Goal: Transaction & Acquisition: Purchase product/service

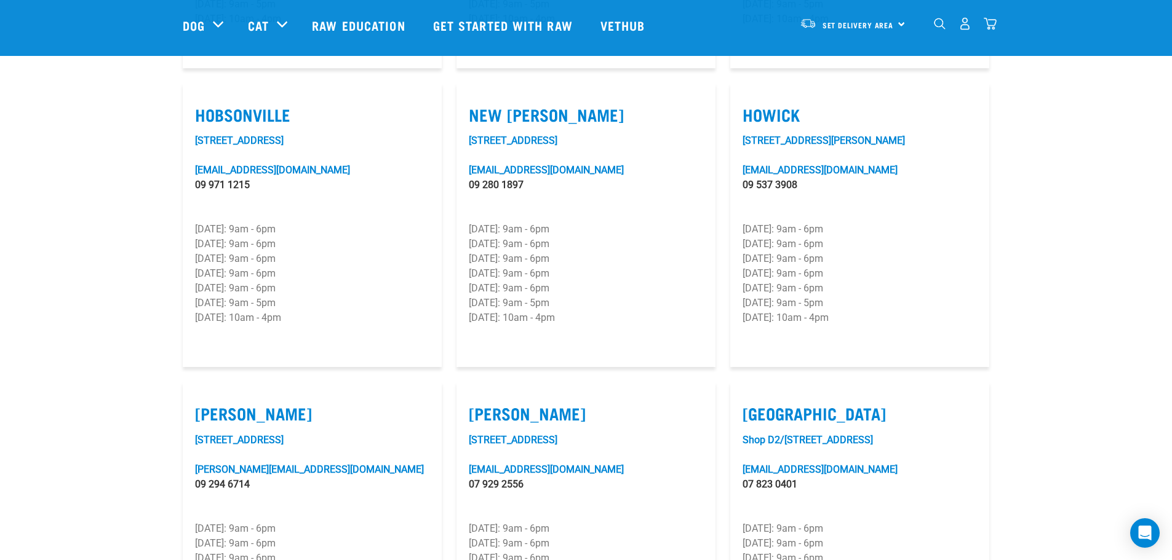
scroll to position [923, 0]
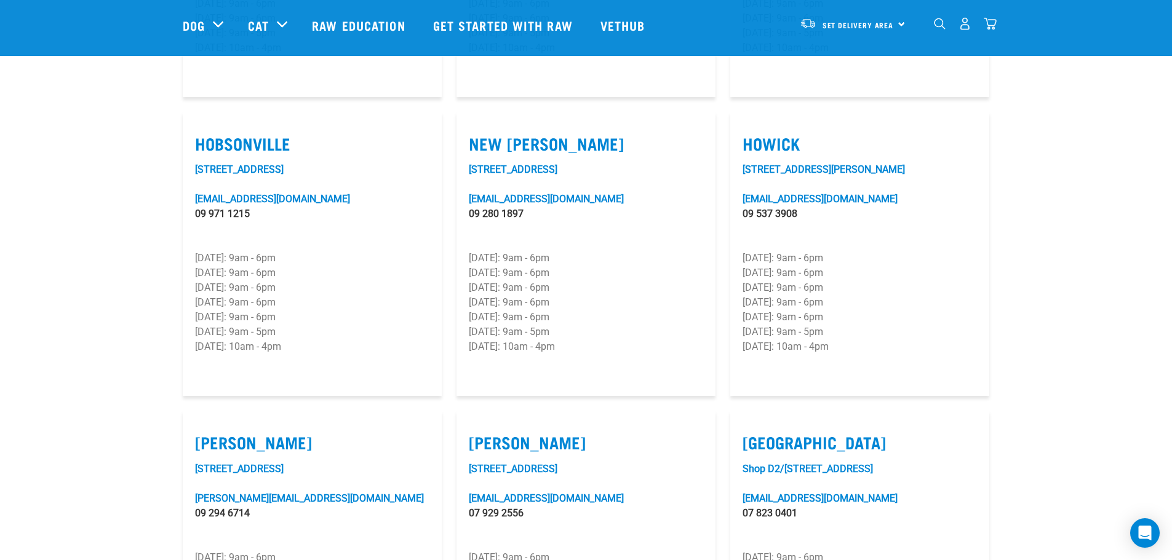
click at [771, 134] on label "Howick" at bounding box center [860, 143] width 234 height 19
click at [751, 124] on input "Howick" at bounding box center [747, 128] width 8 height 8
click at [773, 134] on label "Howick" at bounding box center [860, 143] width 234 height 19
click at [751, 124] on input "Howick" at bounding box center [747, 128] width 8 height 8
checkbox input "false"
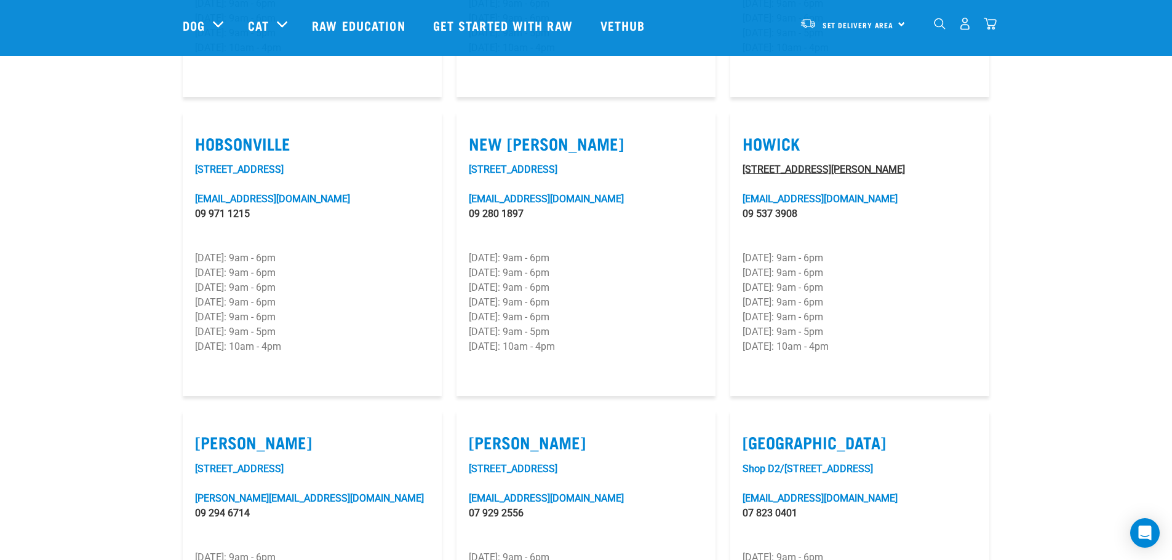
click at [787, 164] on link "219 Moore Street" at bounding box center [824, 170] width 162 height 12
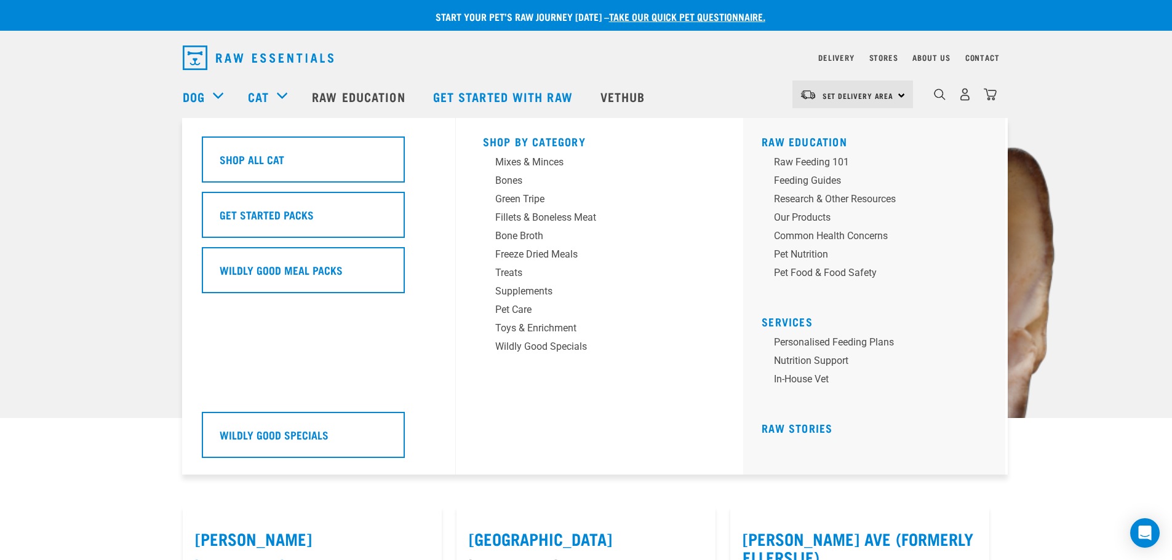
click at [281, 97] on div "Cat" at bounding box center [274, 96] width 52 height 49
click at [275, 100] on div "Cat" at bounding box center [274, 96] width 52 height 49
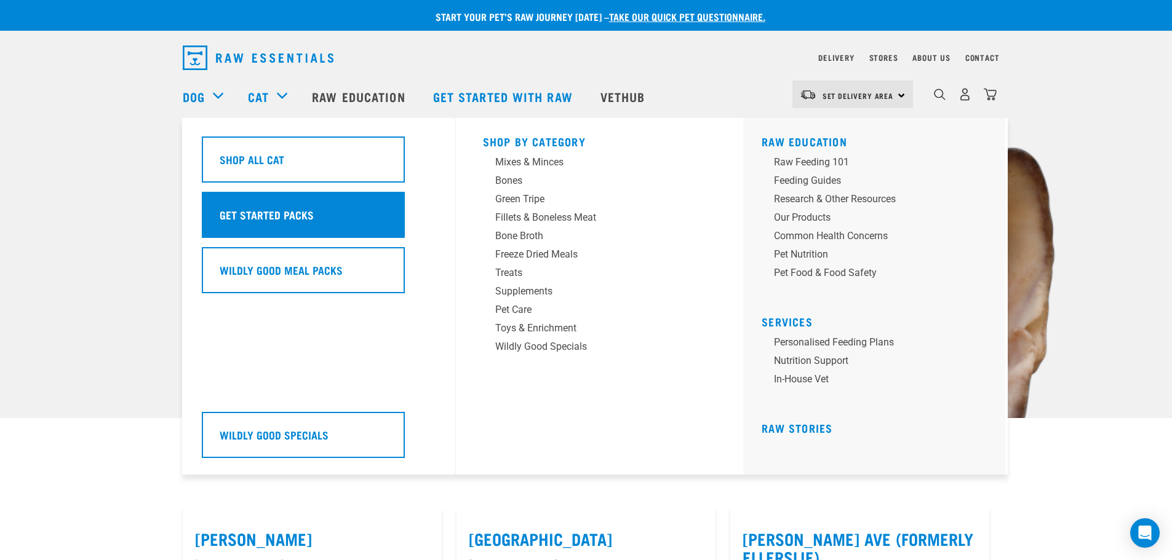
click at [252, 214] on h5 "Get Started Packs" at bounding box center [267, 215] width 94 height 16
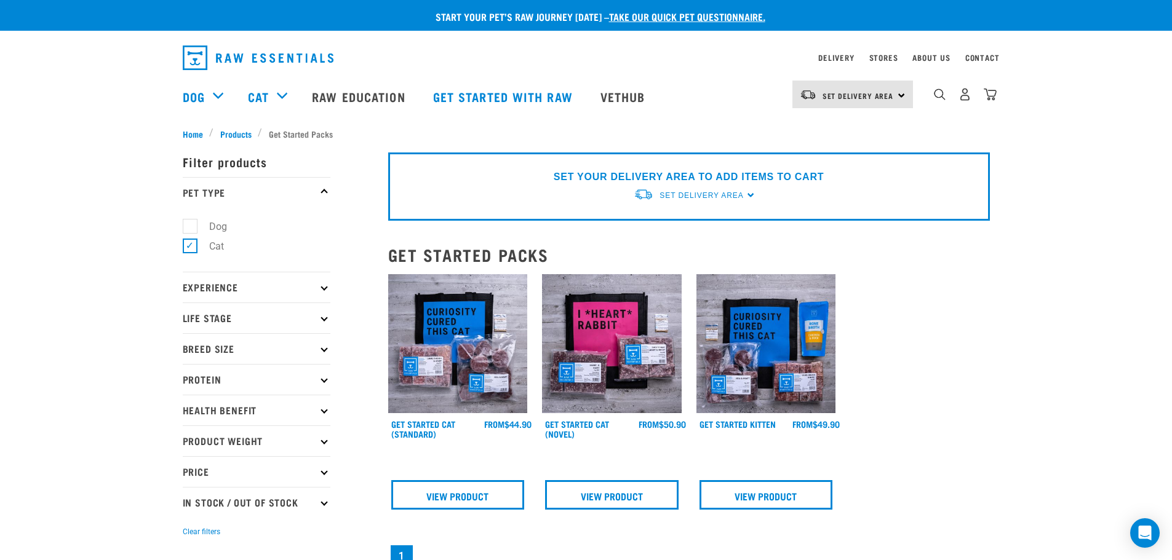
click at [235, 348] on p "Breed Size" at bounding box center [257, 348] width 148 height 31
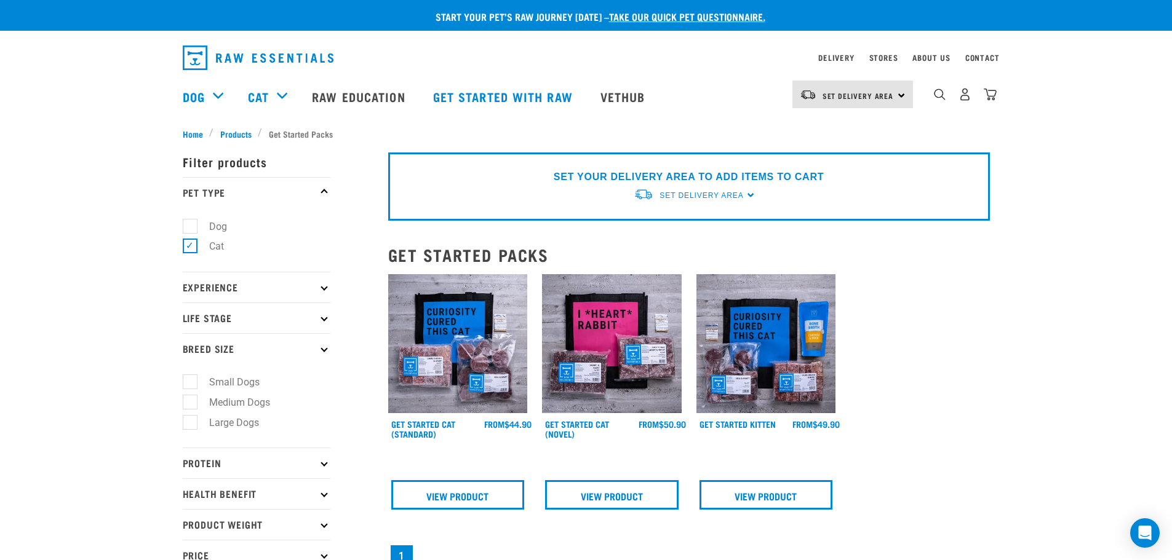
click at [237, 316] on p "Life Stage" at bounding box center [257, 318] width 148 height 31
click at [189, 377] on label "Kitten" at bounding box center [214, 371] width 50 height 15
click at [189, 373] on input "Kitten" at bounding box center [187, 369] width 8 height 8
checkbox input "true"
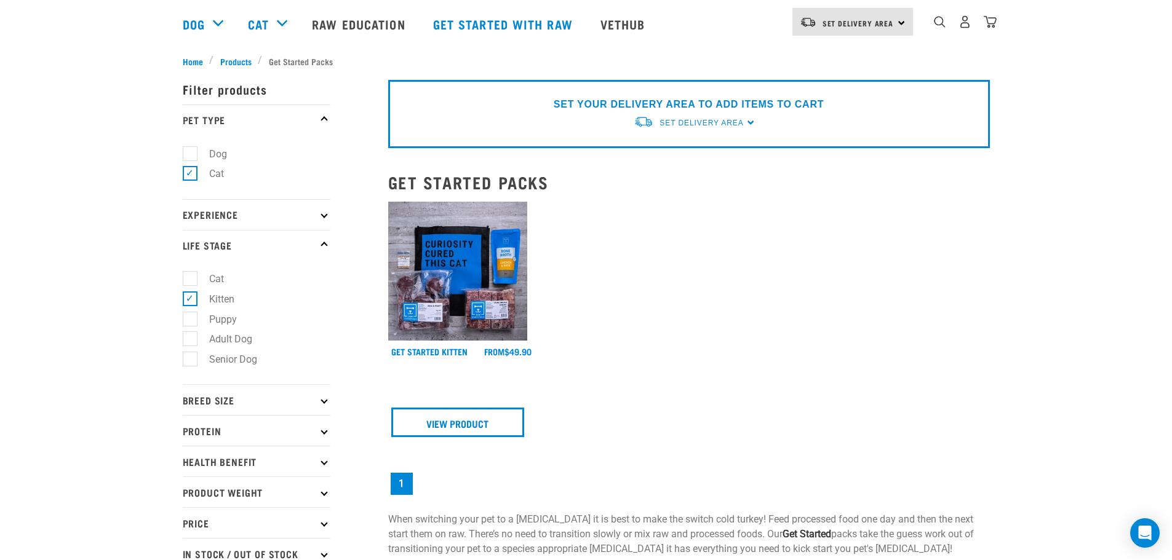
scroll to position [103, 0]
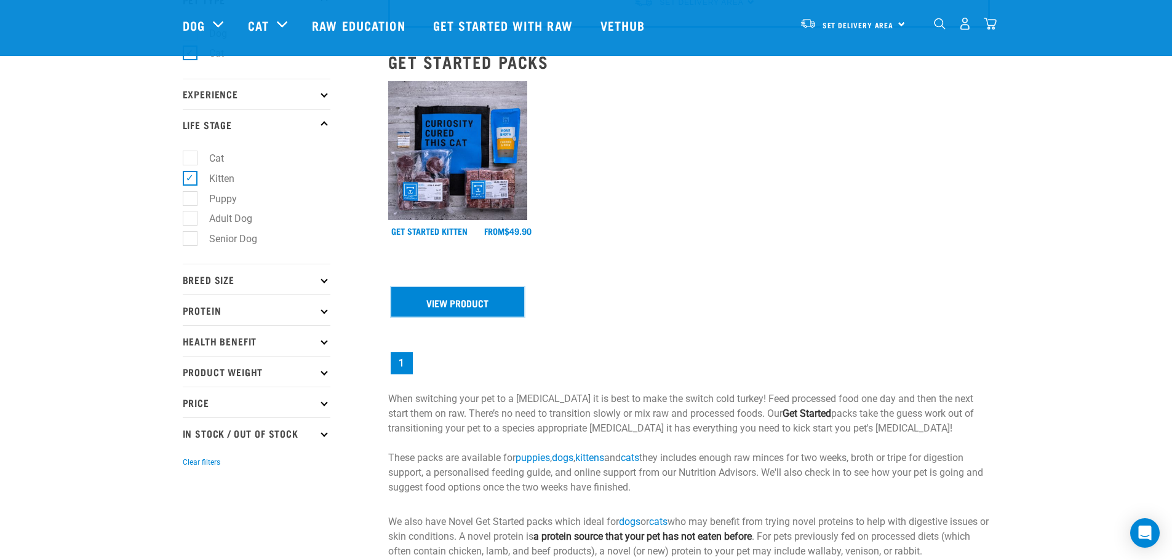
click at [458, 308] on link "View Product" at bounding box center [458, 302] width 134 height 30
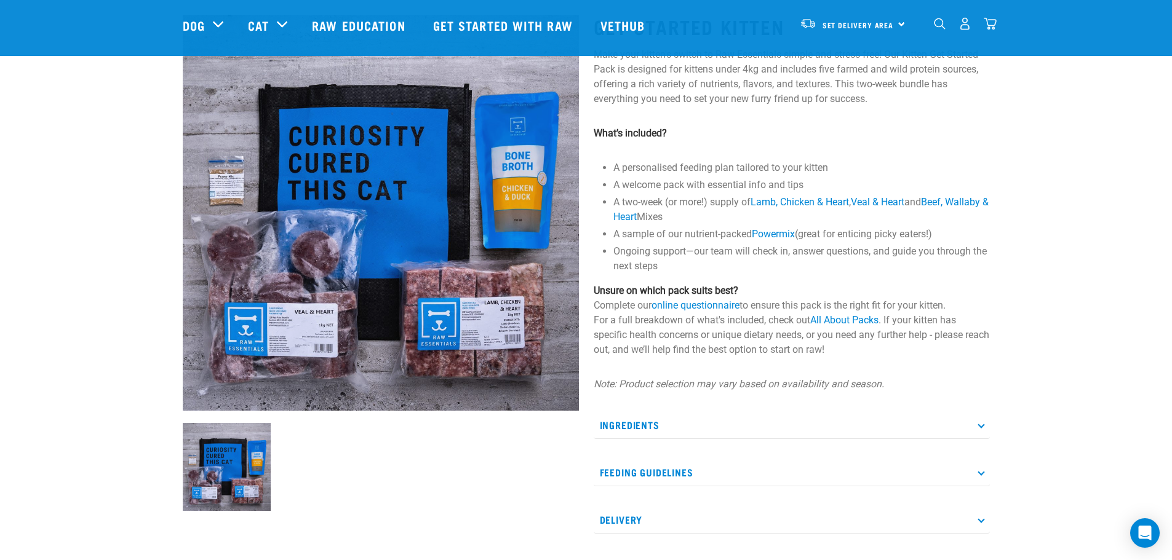
scroll to position [103, 0]
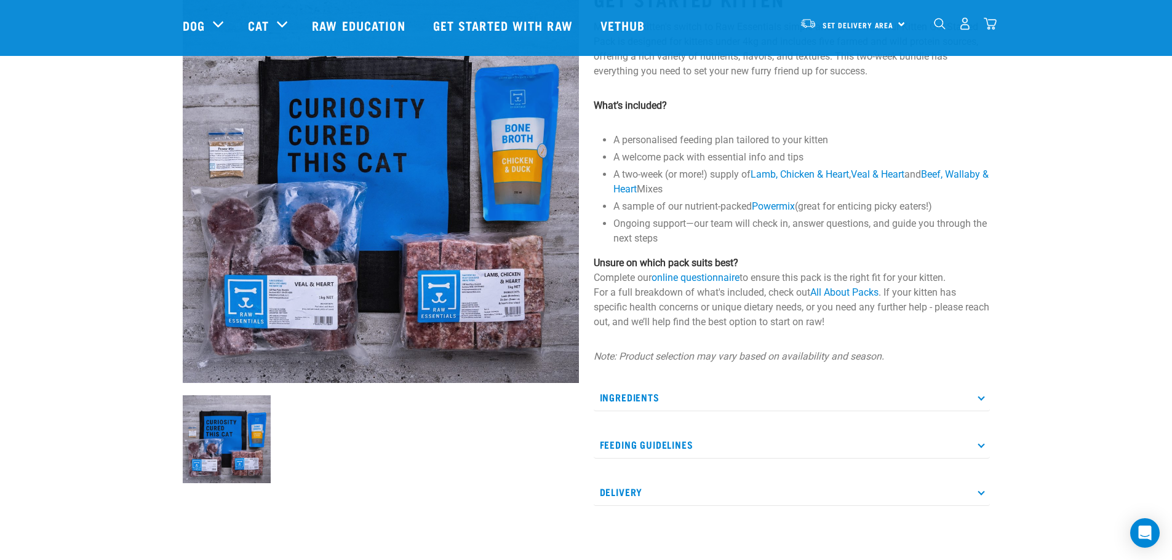
click at [981, 397] on icon at bounding box center [981, 397] width 7 height 7
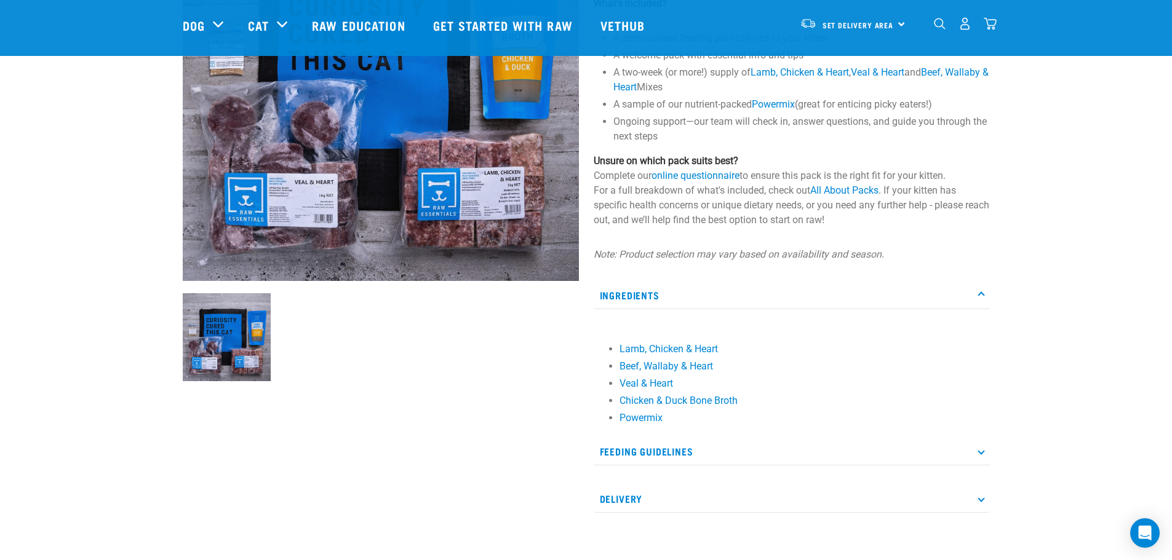
scroll to position [308, 0]
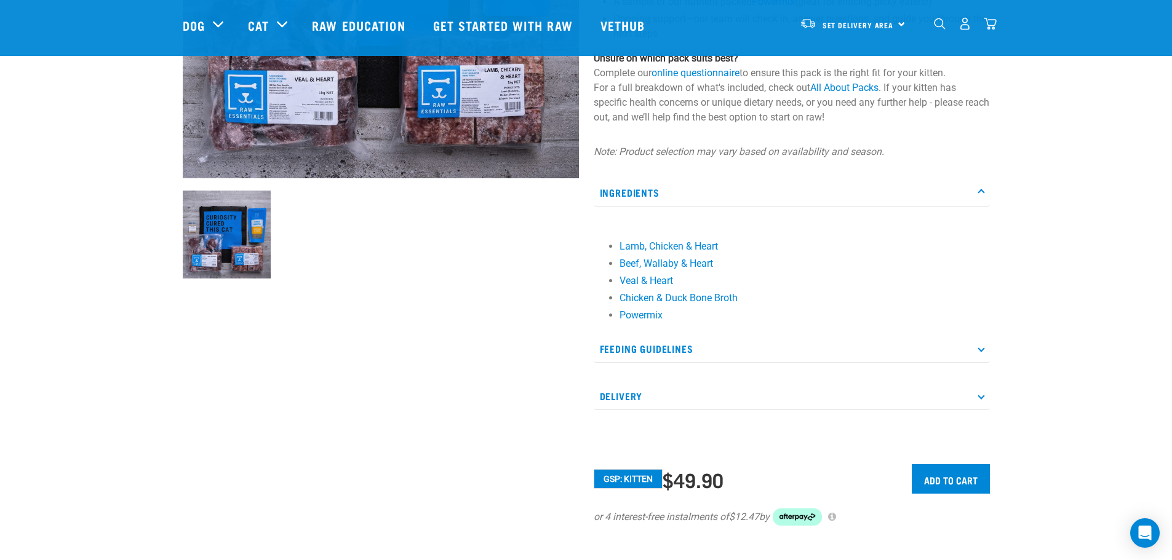
click at [984, 351] on p "Feeding Guidelines" at bounding box center [792, 349] width 396 height 28
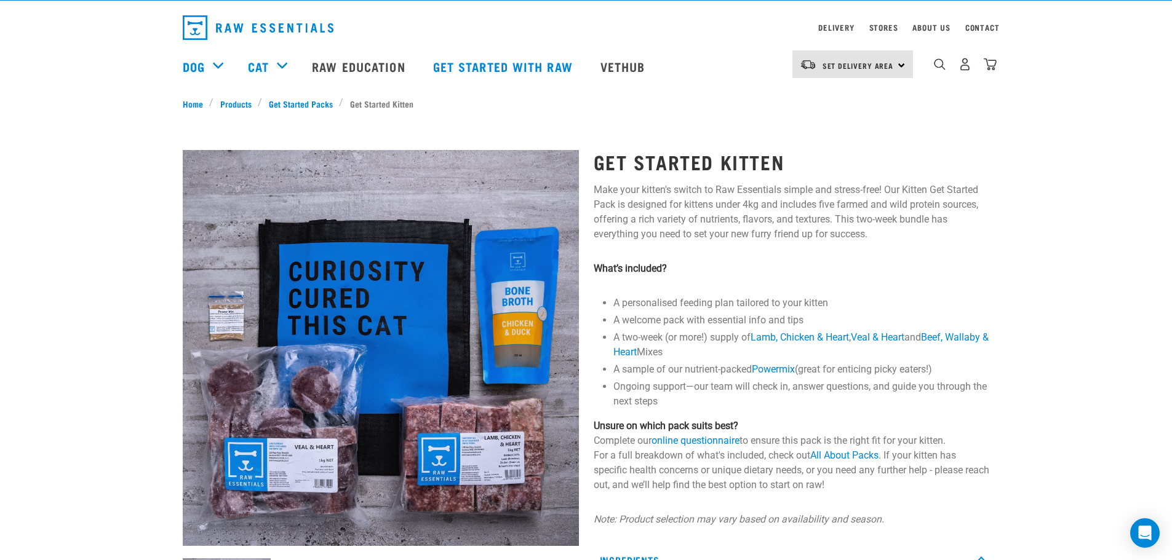
scroll to position [0, 0]
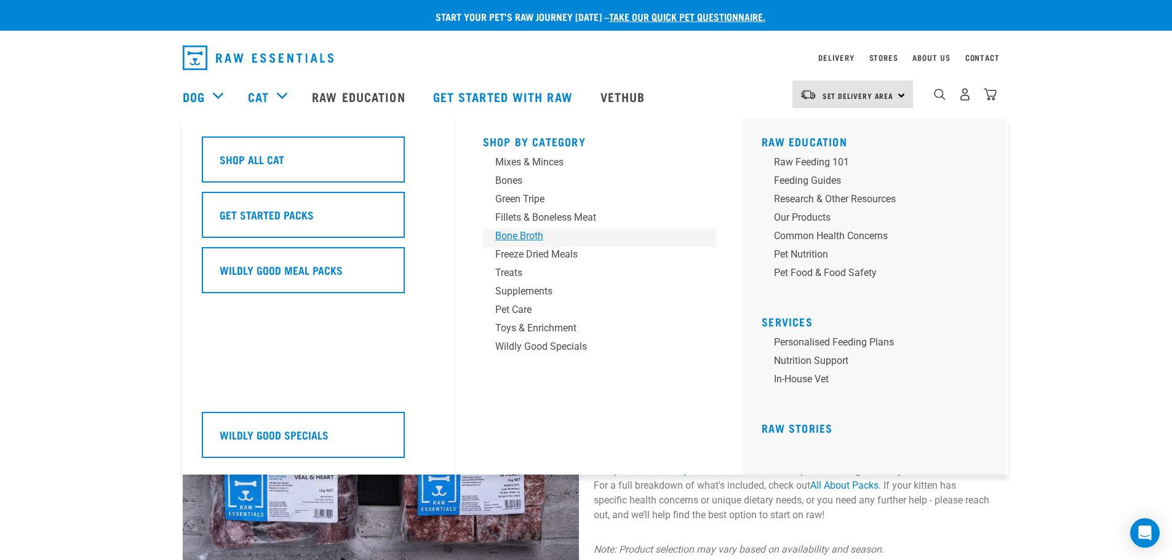
click at [514, 236] on div "Bone Broth" at bounding box center [591, 236] width 192 height 15
